Goal: Task Accomplishment & Management: Manage account settings

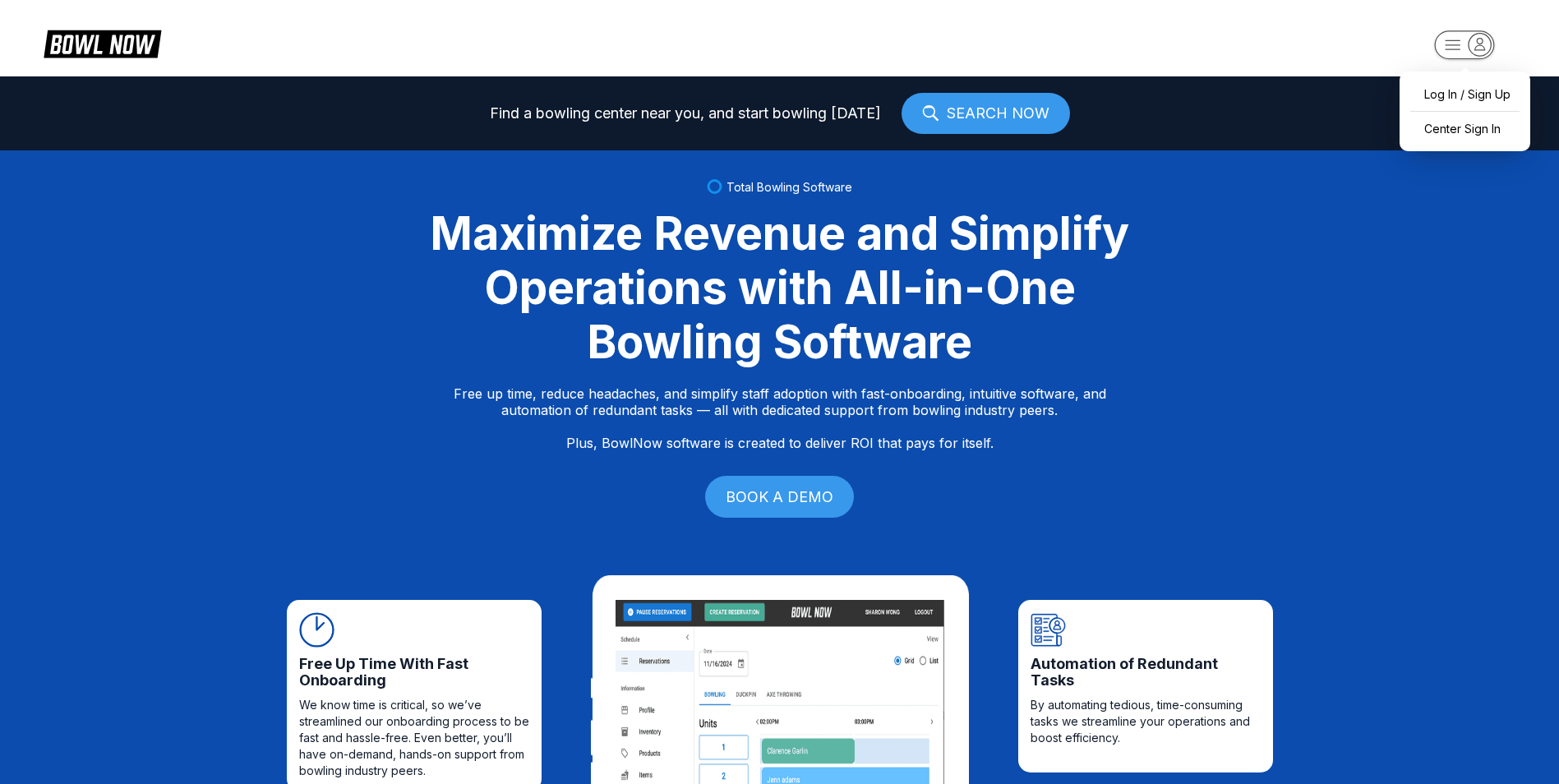
click at [1464, 43] on rect "button" at bounding box center [1464, 44] width 60 height 29
click at [1438, 123] on div "Center Sign In" at bounding box center [1464, 128] width 115 height 29
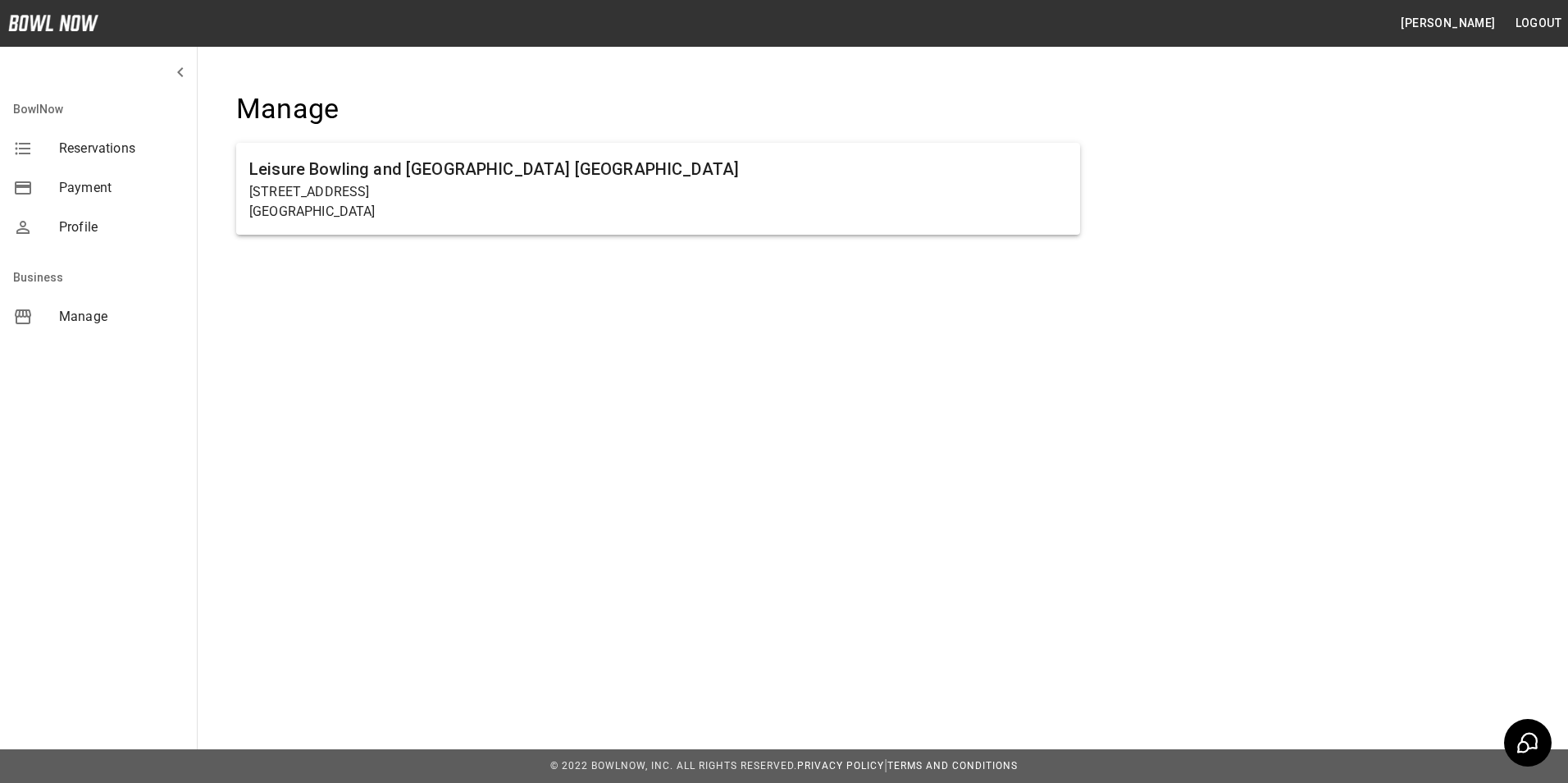
click at [86, 317] on span "Manage" at bounding box center [121, 316] width 125 height 20
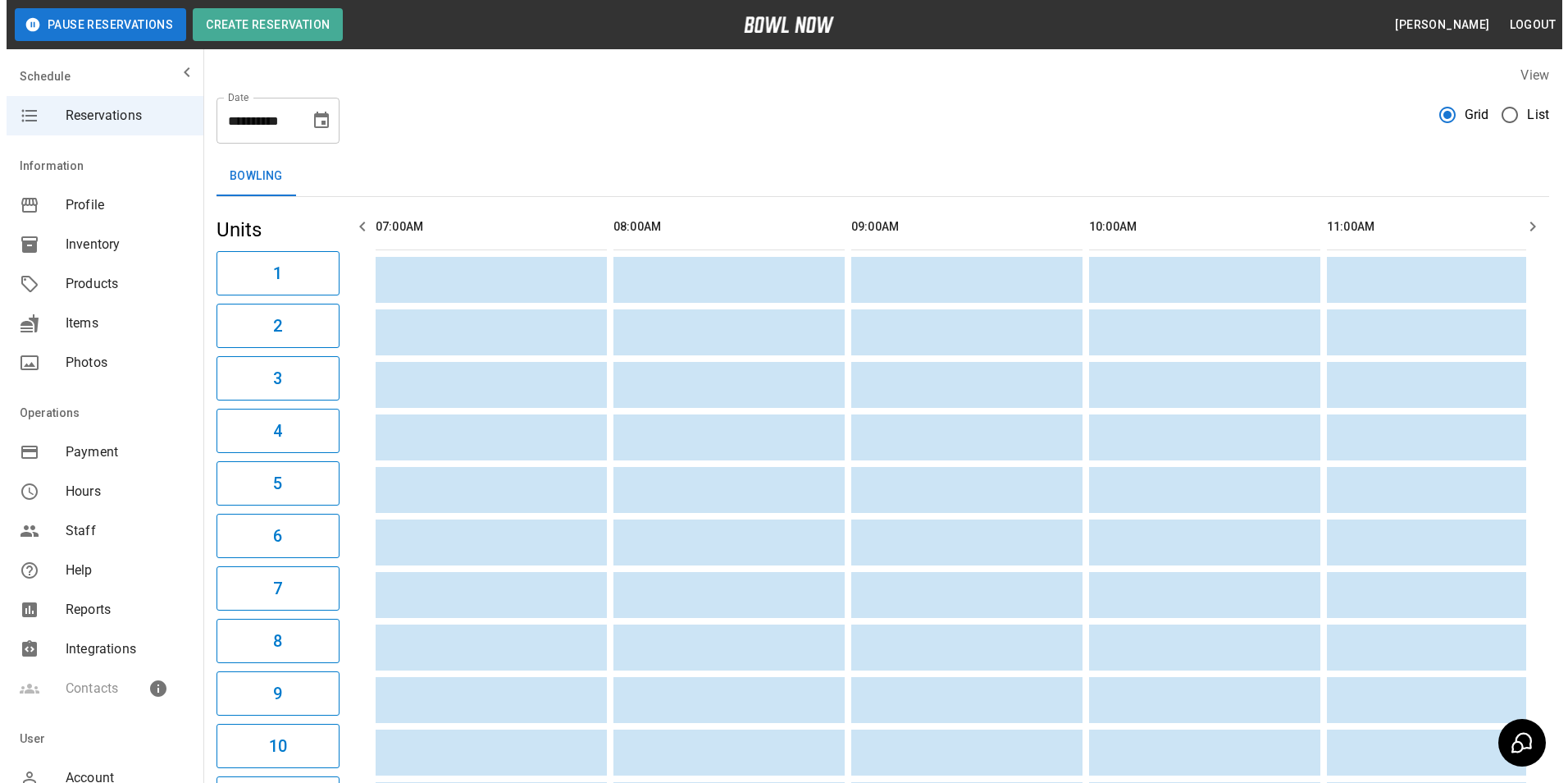
scroll to position [0, 2800]
